Goal: Task Accomplishment & Management: Use online tool/utility

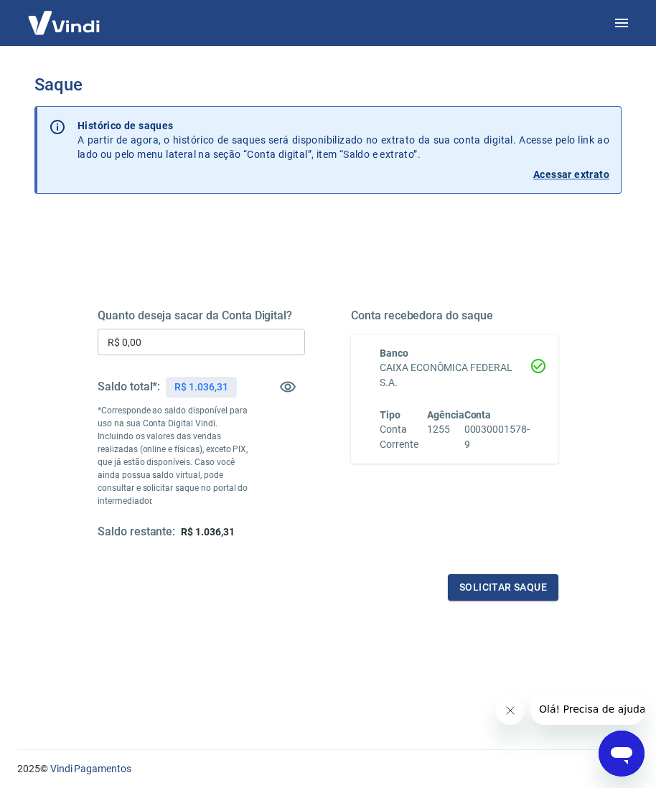
click at [238, 332] on input "R$ 0,00" at bounding box center [201, 342] width 207 height 27
click at [249, 344] on input "R$ 0,00" at bounding box center [201, 342] width 207 height 27
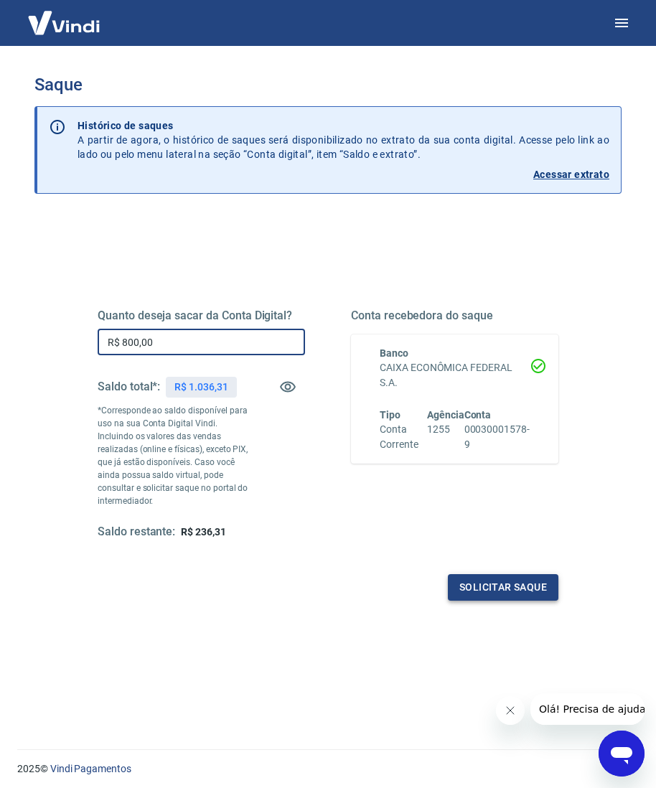
type input "R$ 800,00"
click at [503, 574] on button "Solicitar saque" at bounding box center [503, 587] width 111 height 27
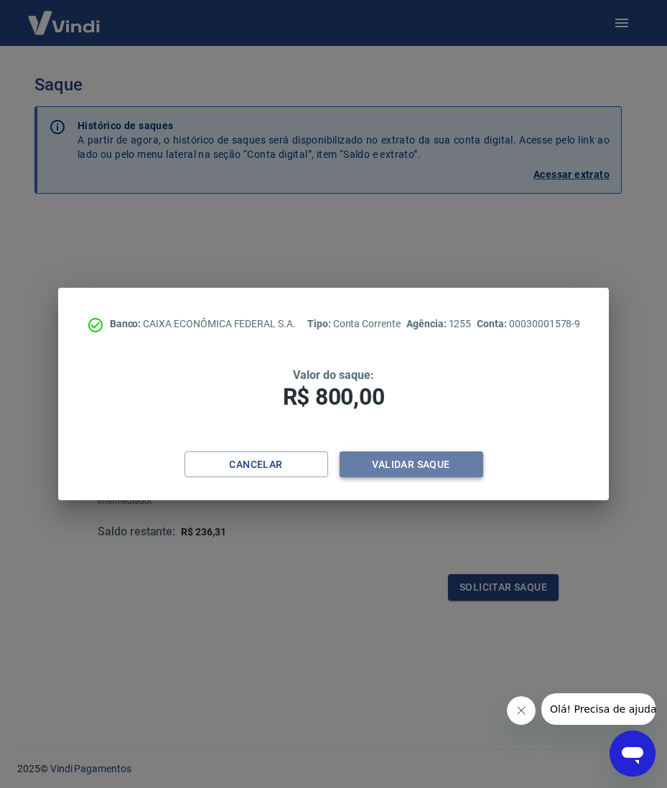
click at [401, 464] on button "Validar saque" at bounding box center [411, 464] width 144 height 27
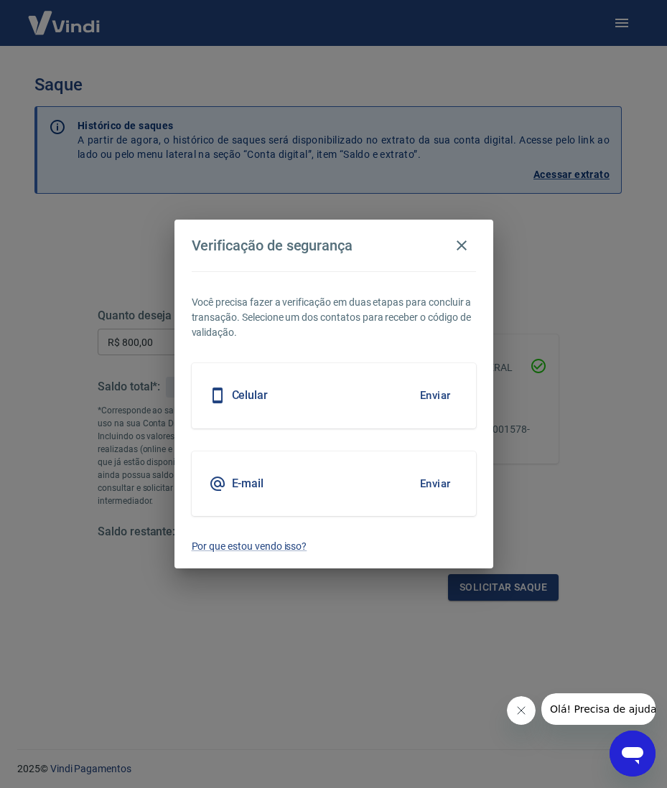
click at [425, 399] on button "Enviar" at bounding box center [435, 395] width 47 height 30
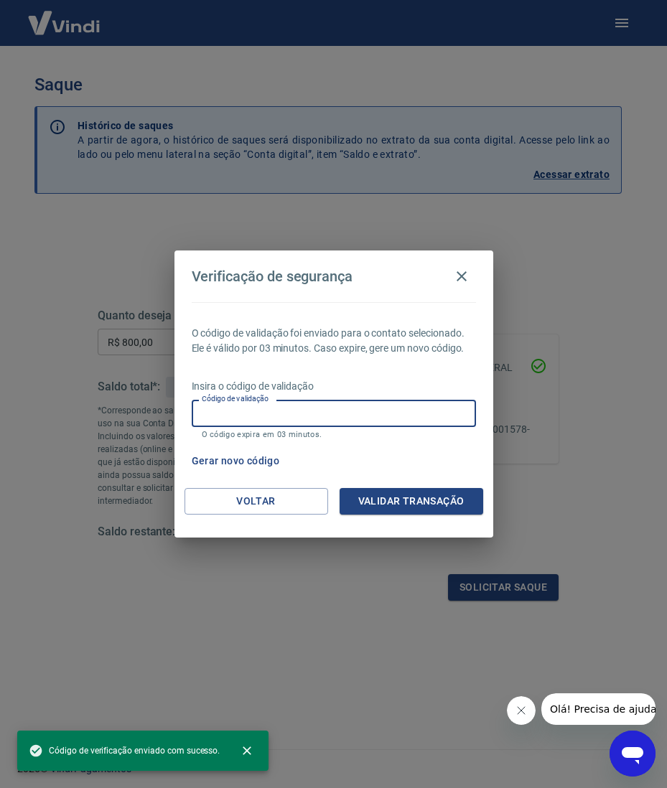
click at [401, 417] on input "Código de validação" at bounding box center [334, 413] width 284 height 27
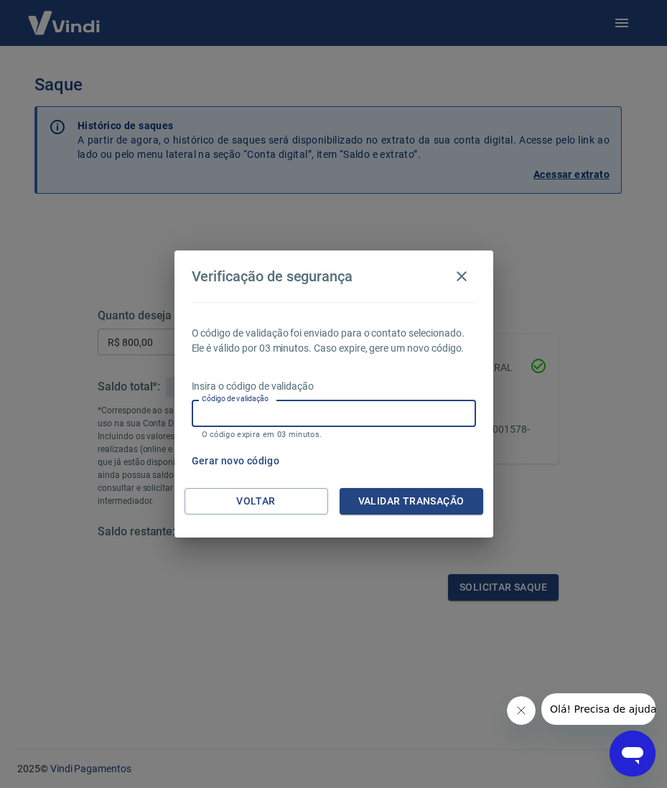
click at [402, 415] on input "Código de validação" at bounding box center [334, 413] width 284 height 27
click at [382, 407] on input "Código de validação" at bounding box center [334, 413] width 284 height 27
type input "379331"
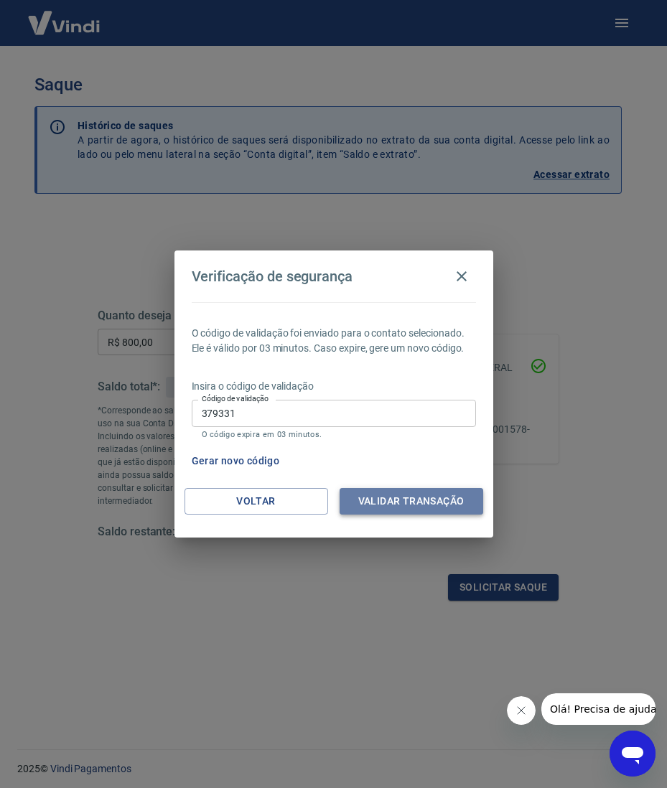
click at [414, 502] on button "Validar transação" at bounding box center [411, 501] width 144 height 27
